Goal: Find specific page/section

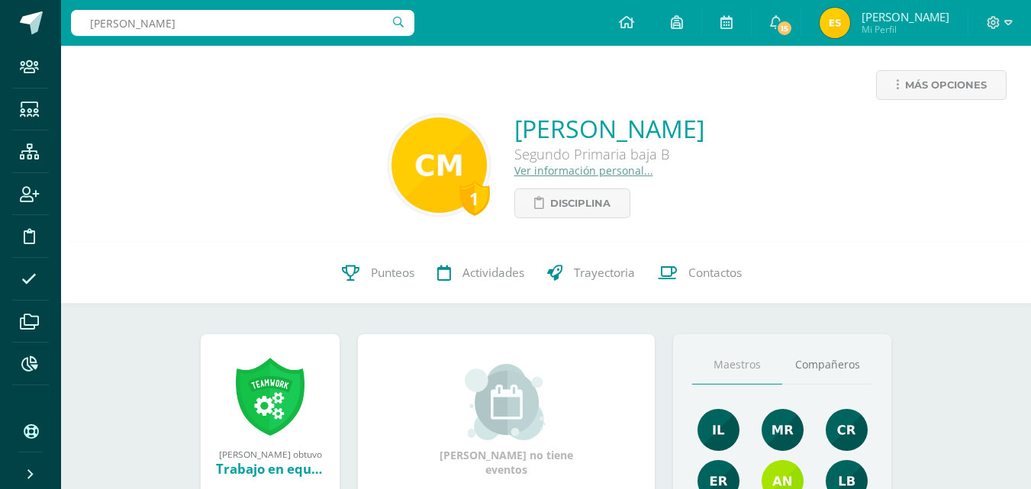
click at [224, 21] on input "[PERSON_NAME]" at bounding box center [243, 23] width 344 height 26
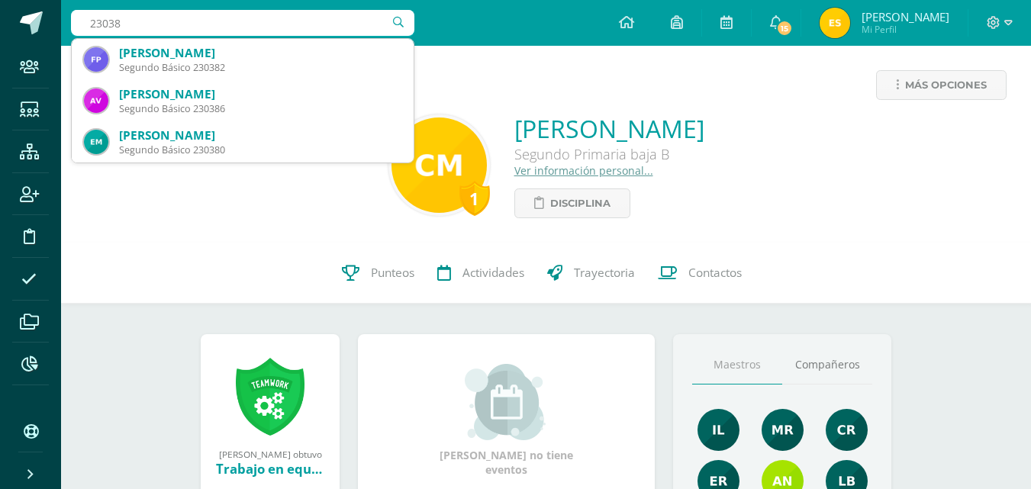
type input "230380"
click at [224, 21] on input "230380" at bounding box center [243, 23] width 344 height 26
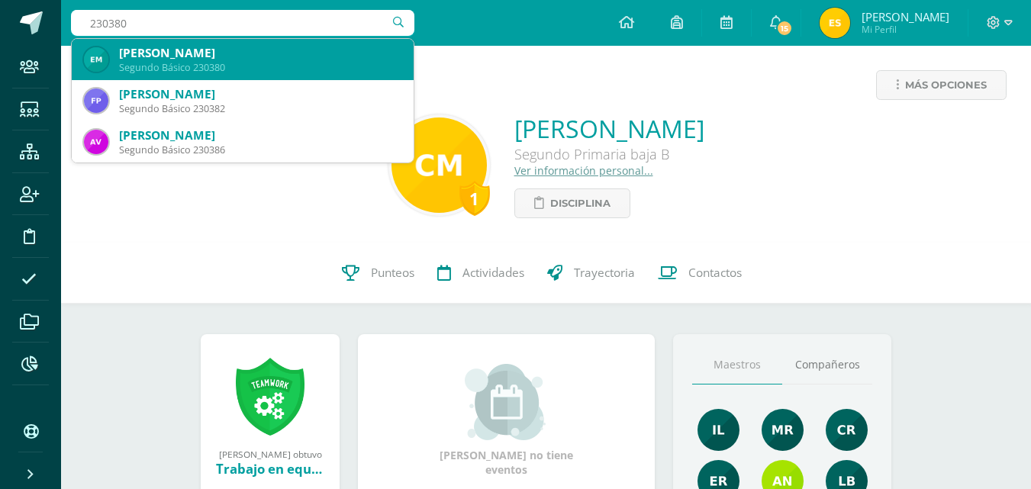
click at [247, 57] on div "[PERSON_NAME]" at bounding box center [260, 53] width 282 height 16
